Goal: Find contact information: Find contact information

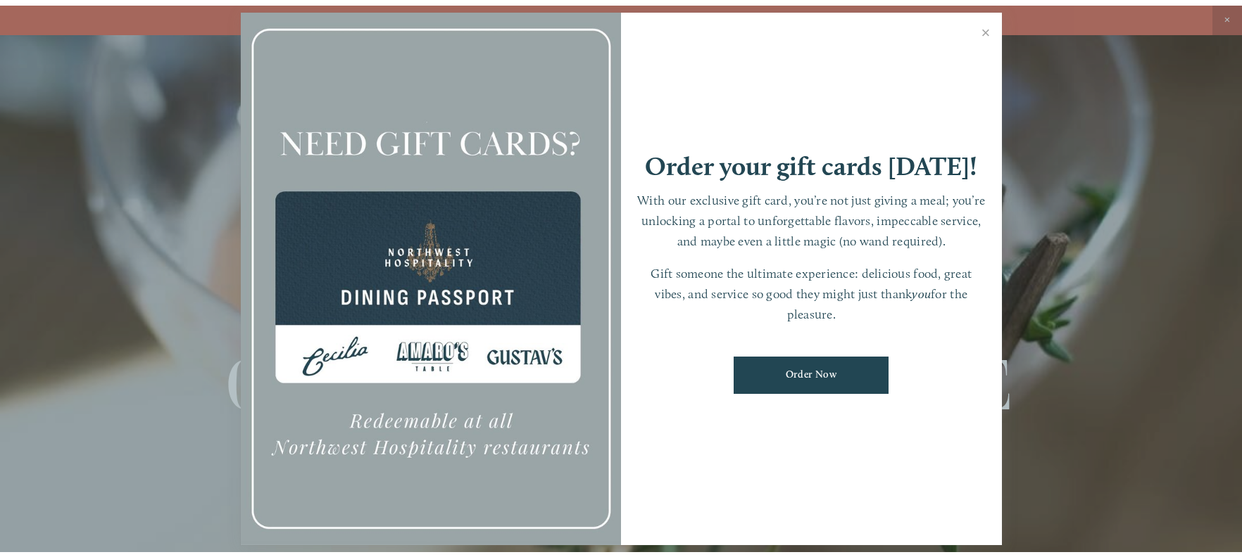
scroll to position [30, 0]
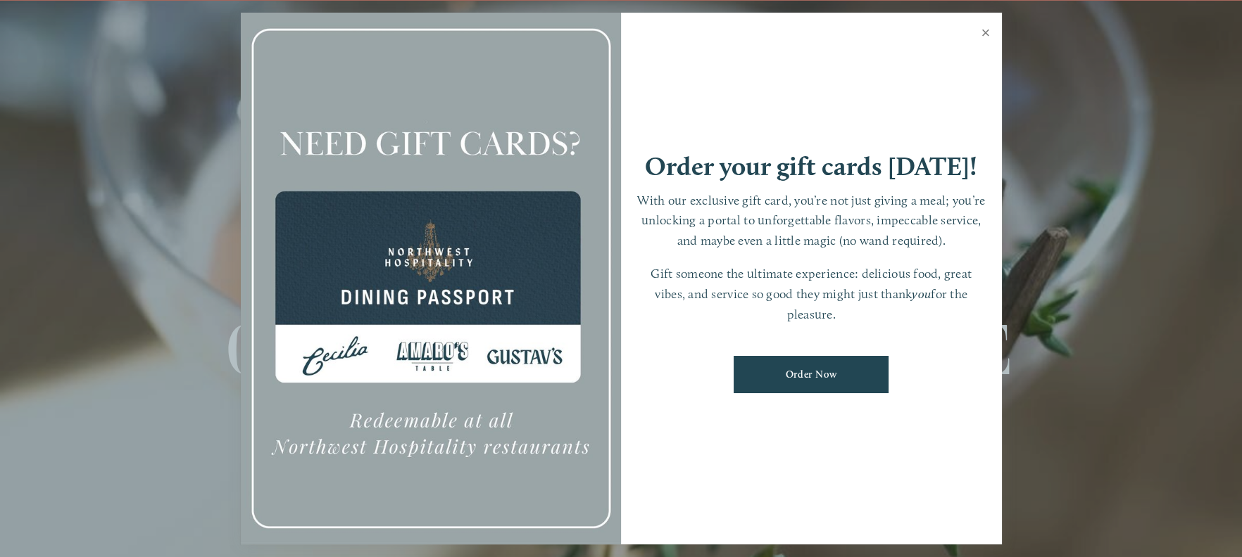
click at [983, 34] on link "Close" at bounding box center [985, 34] width 27 height 39
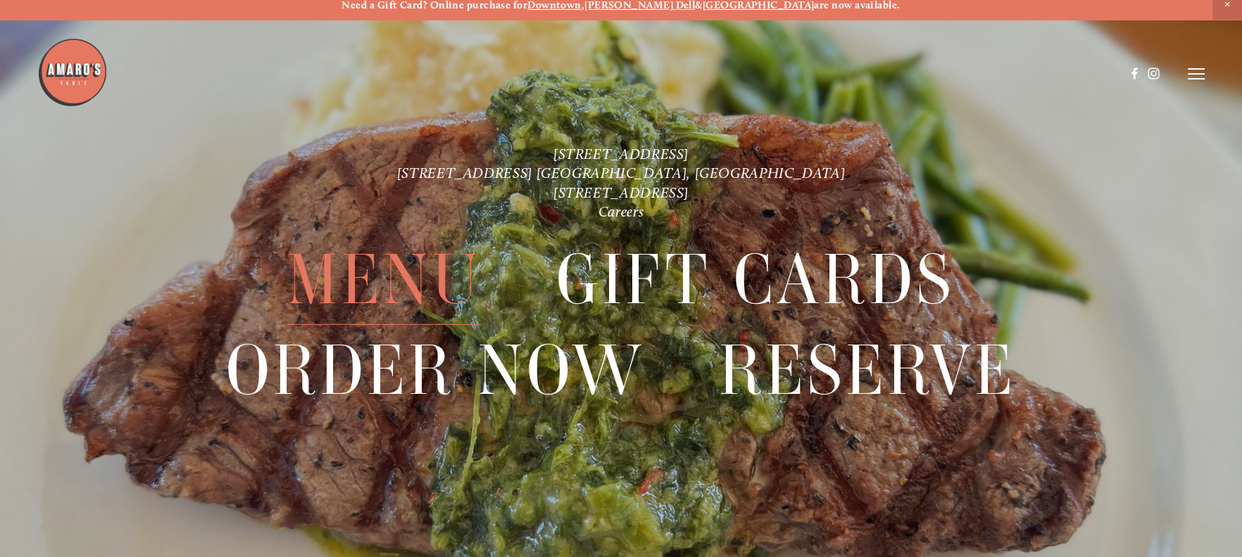
scroll to position [0, 0]
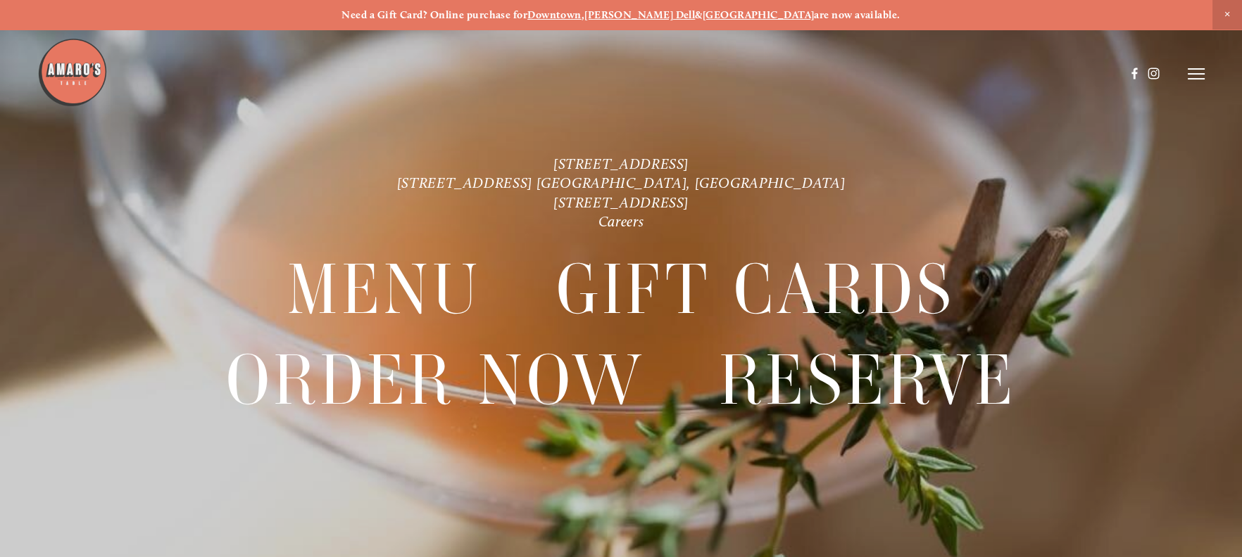
click at [660, 11] on strong "[PERSON_NAME] Dell" at bounding box center [639, 14] width 111 height 13
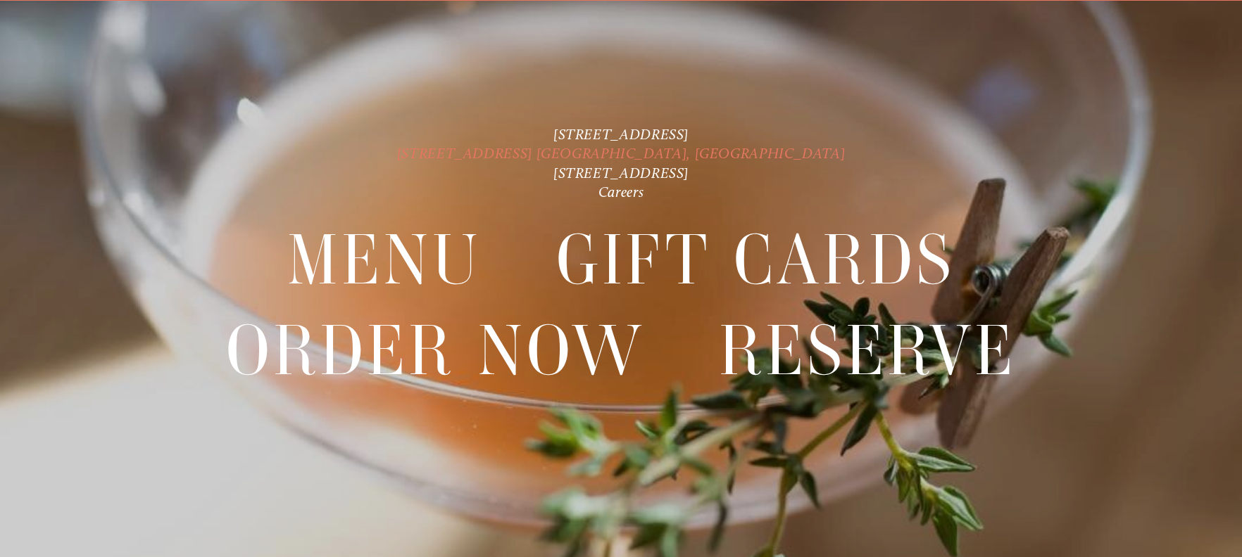
click at [625, 149] on link "[STREET_ADDRESS] [GEOGRAPHIC_DATA], [GEOGRAPHIC_DATA]" at bounding box center [621, 153] width 448 height 18
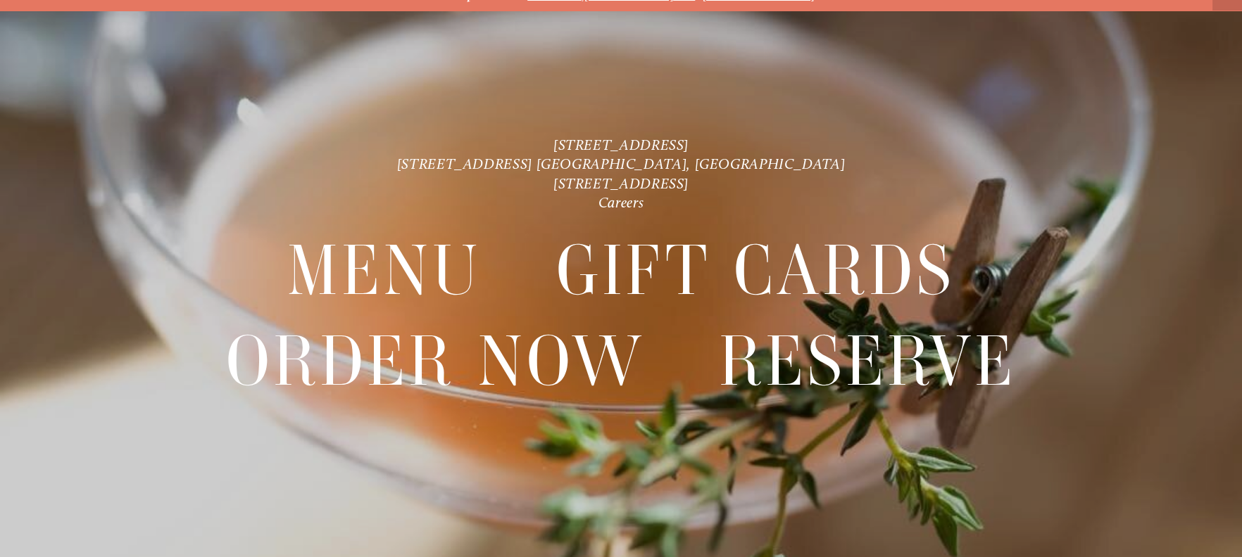
scroll to position [30, 0]
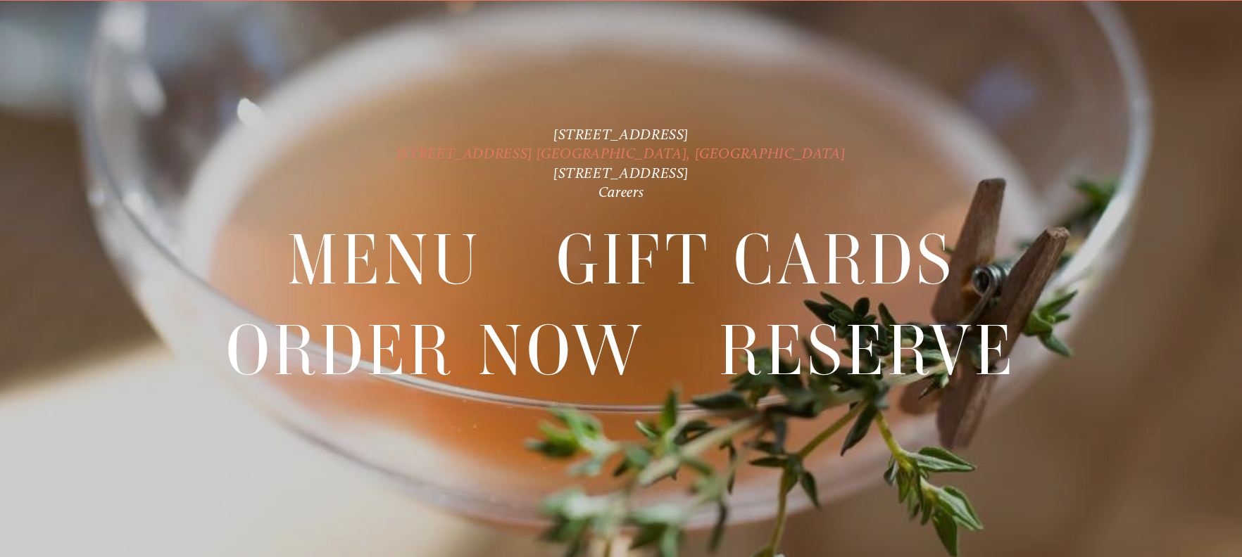
click at [624, 153] on link "[STREET_ADDRESS] [GEOGRAPHIC_DATA], [GEOGRAPHIC_DATA]" at bounding box center [621, 153] width 448 height 18
